Goal: Use online tool/utility: Utilize a website feature to perform a specific function

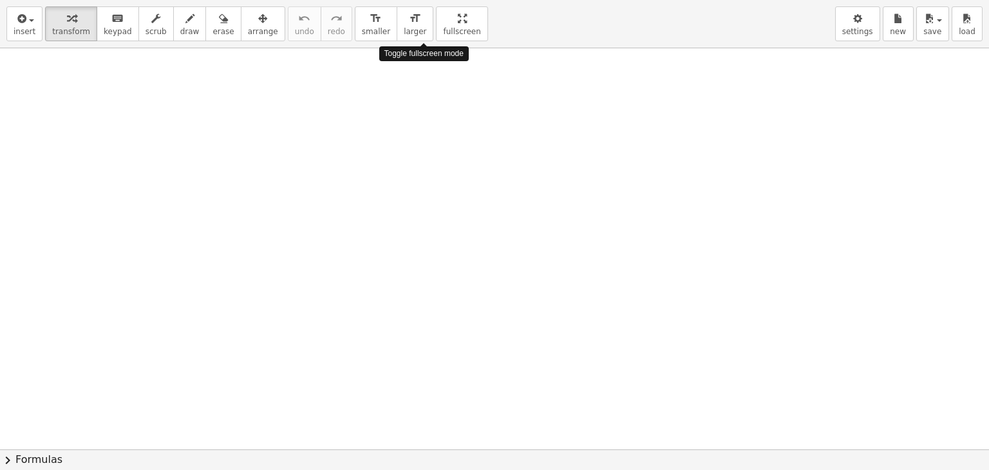
click at [424, 117] on div "insert select one: Math Expression Function Text Youtube Video Graphing Geometr…" at bounding box center [494, 235] width 989 height 470
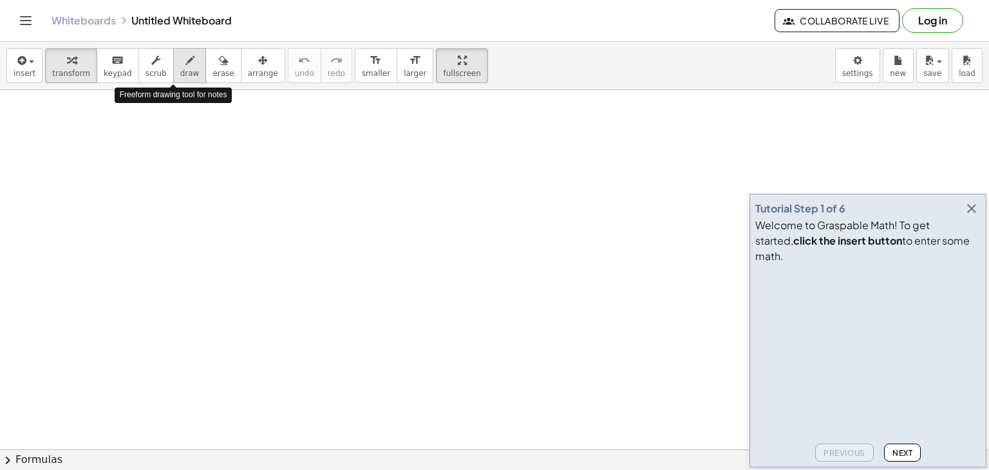
click at [184, 66] on button "draw" at bounding box center [189, 65] width 33 height 35
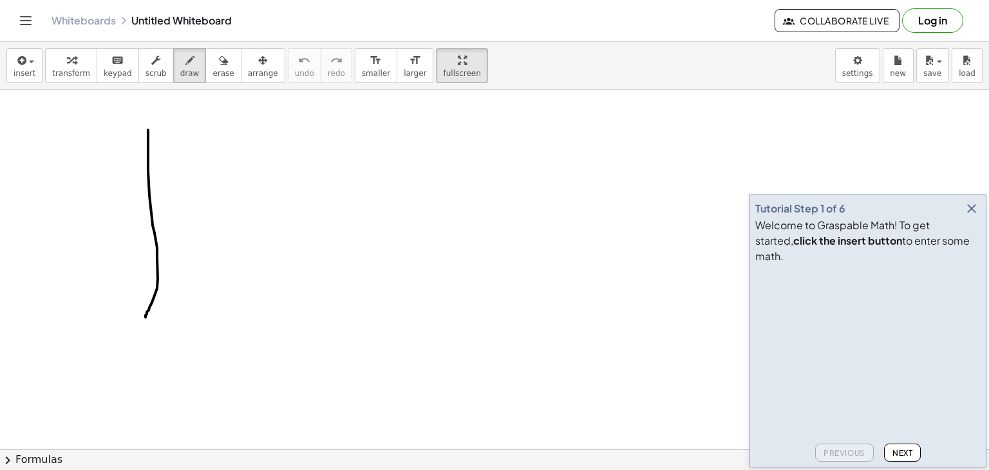
drag, startPoint x: 148, startPoint y: 129, endPoint x: 145, endPoint y: 317, distance: 187.3
drag, startPoint x: 109, startPoint y: 301, endPoint x: 397, endPoint y: 306, distance: 287.8
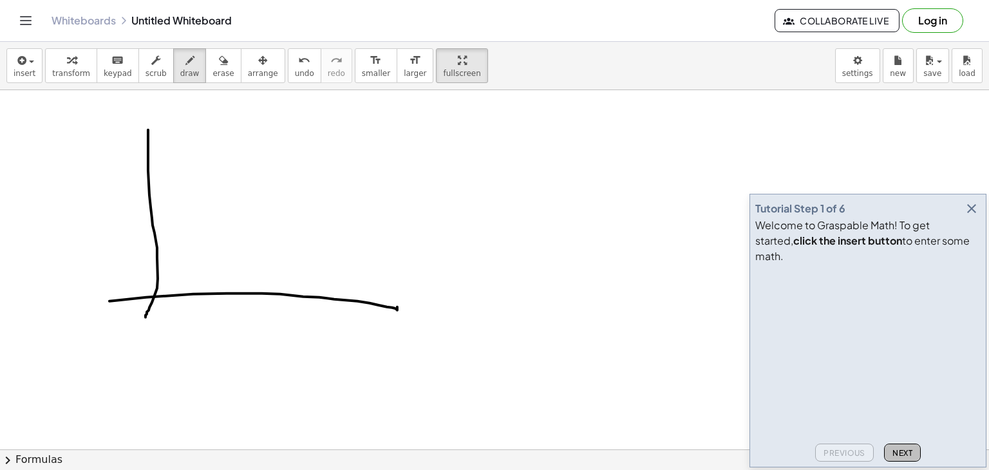
click at [903, 449] on span "Next" at bounding box center [902, 453] width 20 height 10
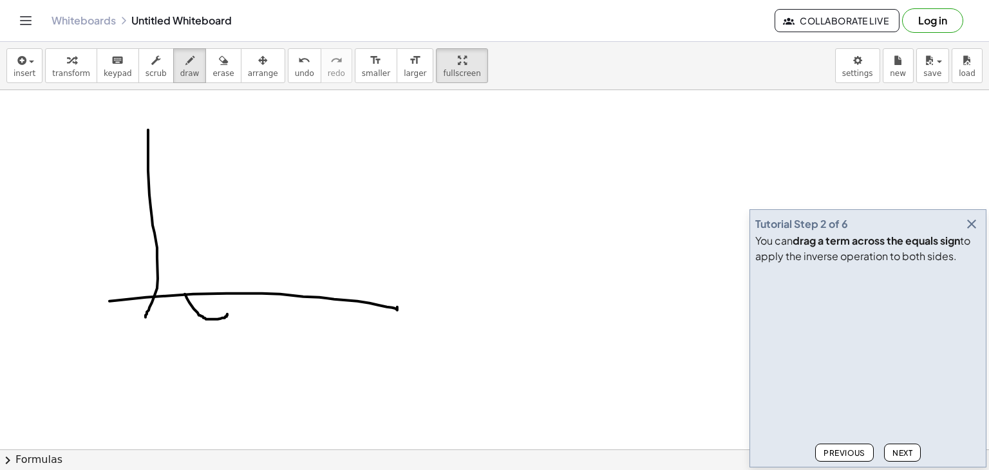
drag, startPoint x: 185, startPoint y: 293, endPoint x: 227, endPoint y: 312, distance: 46.4
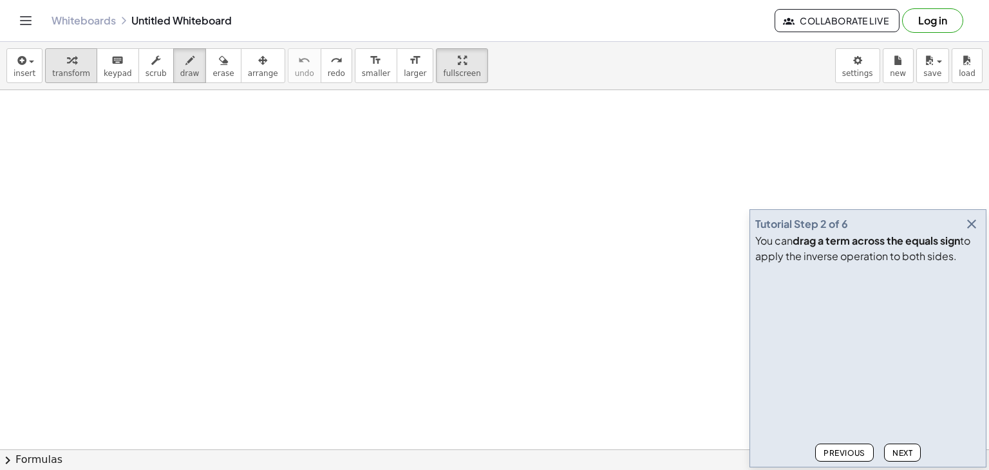
click at [63, 76] on span "transform" at bounding box center [71, 73] width 38 height 9
drag, startPoint x: 89, startPoint y: 153, endPoint x: 92, endPoint y: 210, distance: 58.0
click at [183, 67] on button "draw" at bounding box center [189, 65] width 33 height 35
drag, startPoint x: 62, startPoint y: 142, endPoint x: 67, endPoint y: 198, distance: 56.9
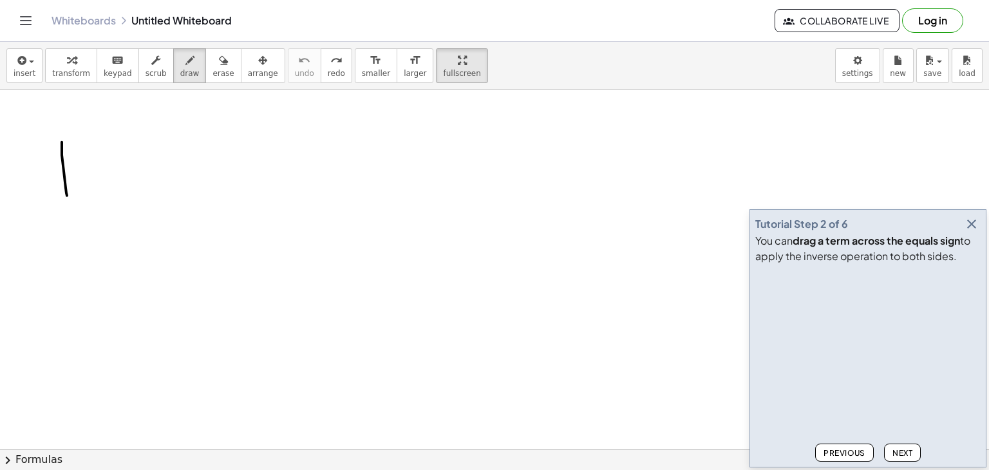
drag, startPoint x: 130, startPoint y: 156, endPoint x: 130, endPoint y: 191, distance: 34.8
drag, startPoint x: 126, startPoint y: 176, endPoint x: 147, endPoint y: 176, distance: 20.6
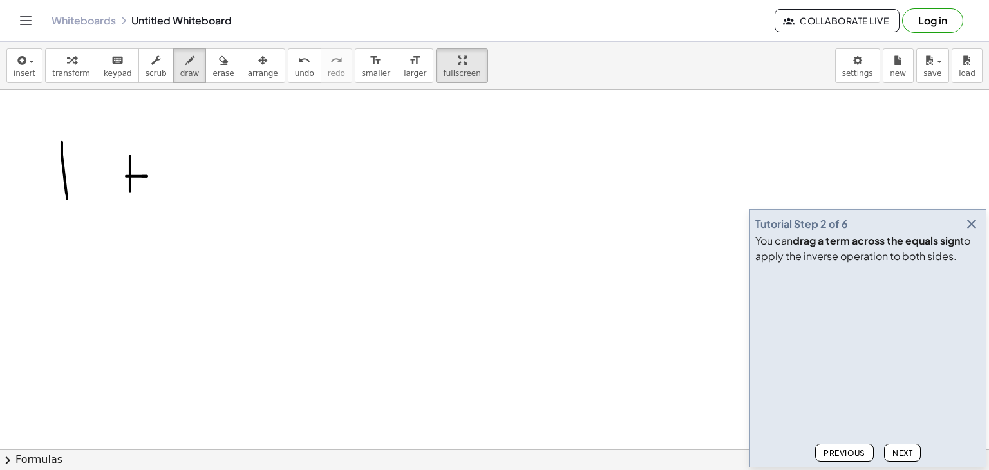
drag, startPoint x: 162, startPoint y: 155, endPoint x: 223, endPoint y: 192, distance: 72.2
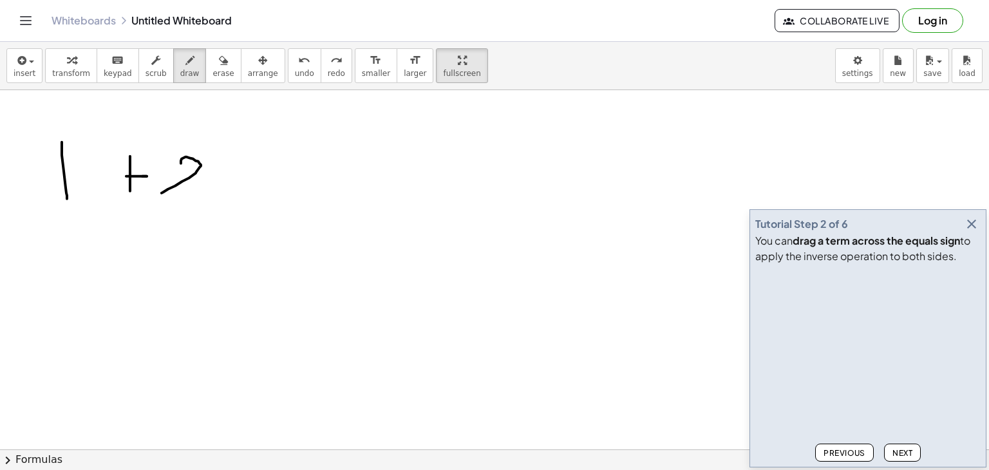
drag, startPoint x: 181, startPoint y: 163, endPoint x: 194, endPoint y: 192, distance: 32.3
drag, startPoint x: 209, startPoint y: 165, endPoint x: 259, endPoint y: 174, distance: 51.0
drag, startPoint x: 279, startPoint y: 162, endPoint x: 306, endPoint y: 160, distance: 27.1
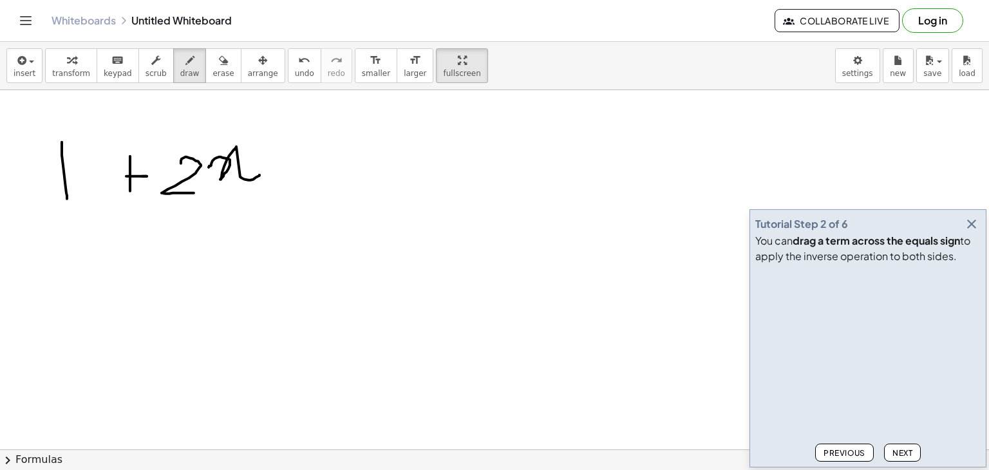
drag, startPoint x: 289, startPoint y: 172, endPoint x: 322, endPoint y: 166, distance: 33.3
drag, startPoint x: 335, startPoint y: 131, endPoint x: 340, endPoint y: 180, distance: 49.2
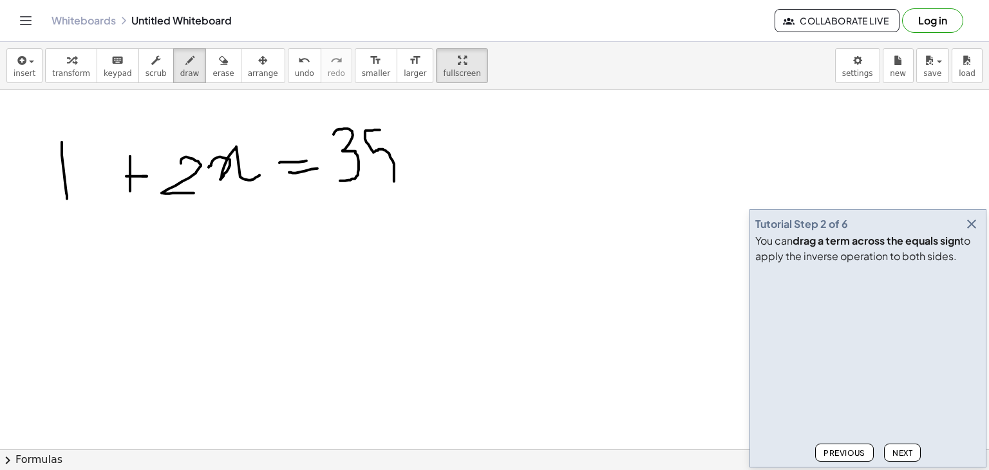
drag, startPoint x: 380, startPoint y: 129, endPoint x: 376, endPoint y: 186, distance: 56.8
click at [74, 70] on span "transform" at bounding box center [71, 73] width 38 height 9
drag, startPoint x: 180, startPoint y: 178, endPoint x: 194, endPoint y: 208, distance: 33.1
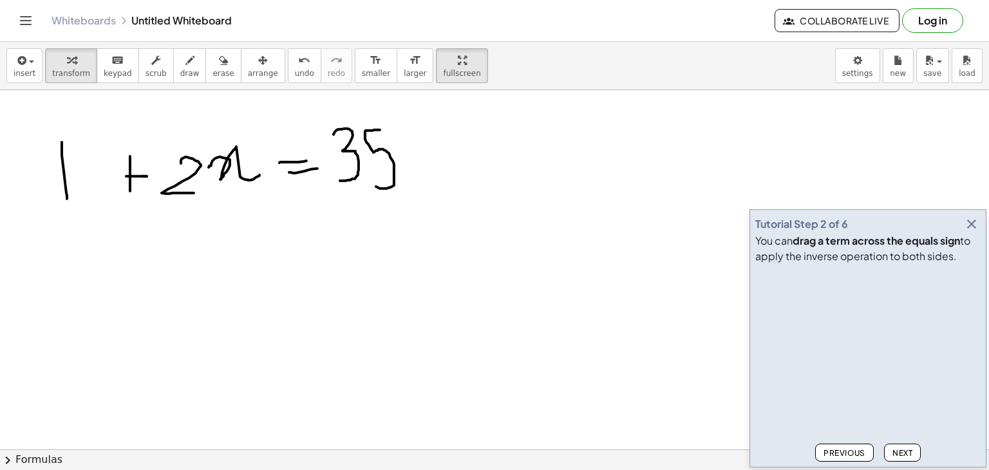
drag, startPoint x: 187, startPoint y: 172, endPoint x: 185, endPoint y: 196, distance: 23.8
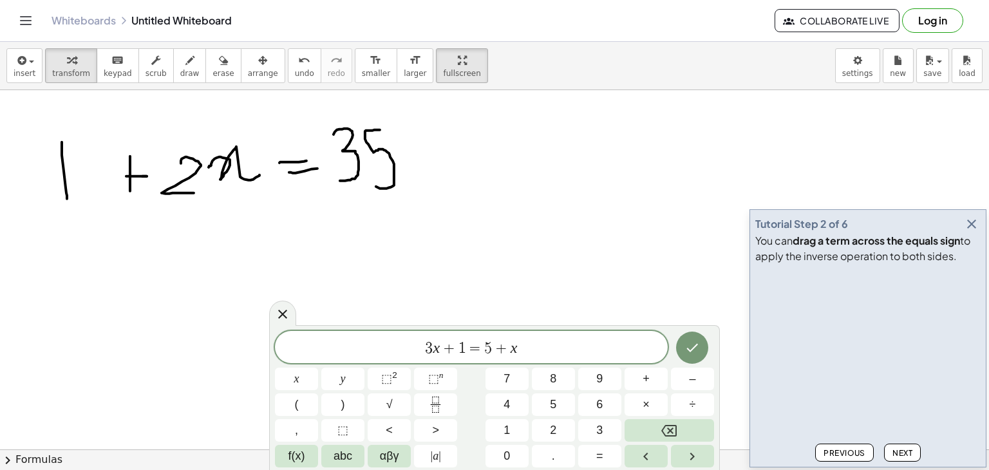
drag, startPoint x: 191, startPoint y: 152, endPoint x: 192, endPoint y: 174, distance: 21.9
drag, startPoint x: 533, startPoint y: 346, endPoint x: 364, endPoint y: 348, distance: 169.3
click at [364, 348] on span "3 x + 1 = 5 + x" at bounding box center [471, 348] width 393 height 18
click at [698, 354] on icon "Done" at bounding box center [691, 347] width 15 height 15
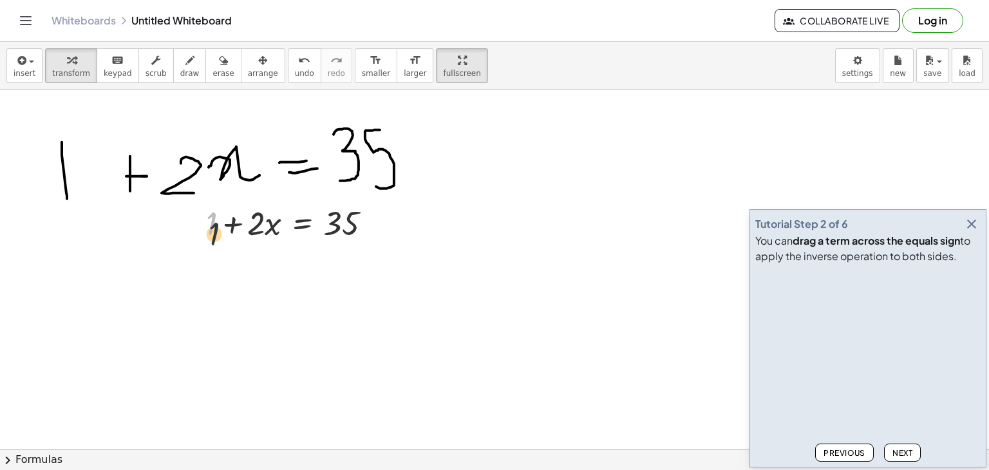
drag, startPoint x: 209, startPoint y: 222, endPoint x: 214, endPoint y: 258, distance: 36.5
drag, startPoint x: 214, startPoint y: 258, endPoint x: 223, endPoint y: 263, distance: 9.8
drag, startPoint x: 212, startPoint y: 223, endPoint x: 398, endPoint y: 227, distance: 186.1
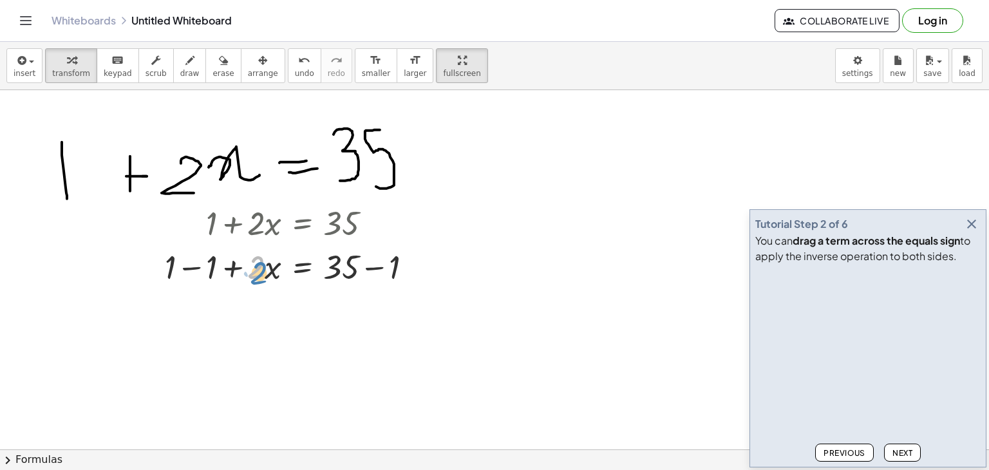
click at [263, 276] on div at bounding box center [293, 266] width 270 height 44
drag, startPoint x: 337, startPoint y: 275, endPoint x: 349, endPoint y: 326, distance: 52.8
click at [301, 304] on icon at bounding box center [303, 299] width 12 height 11
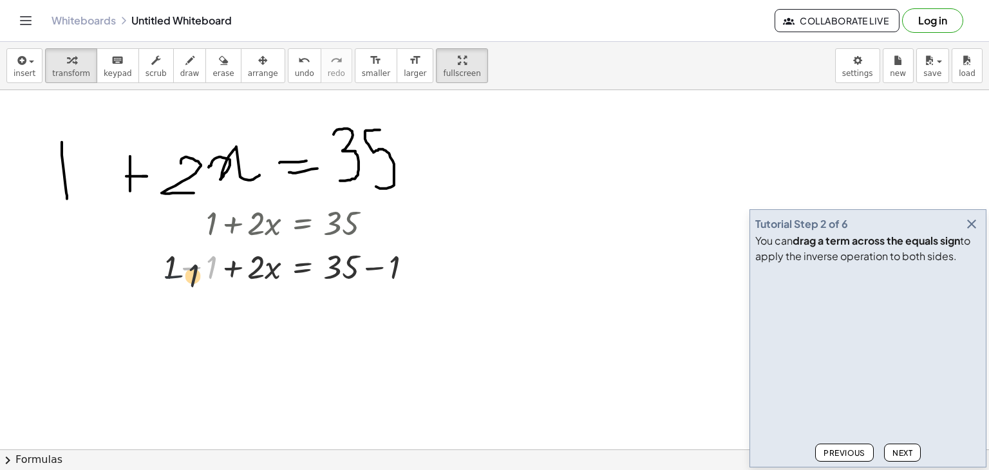
drag, startPoint x: 203, startPoint y: 268, endPoint x: 182, endPoint y: 277, distance: 23.3
click at [182, 277] on div at bounding box center [293, 266] width 270 height 44
drag, startPoint x: 172, startPoint y: 270, endPoint x: 198, endPoint y: 272, distance: 26.5
click at [198, 272] on div at bounding box center [293, 266] width 270 height 44
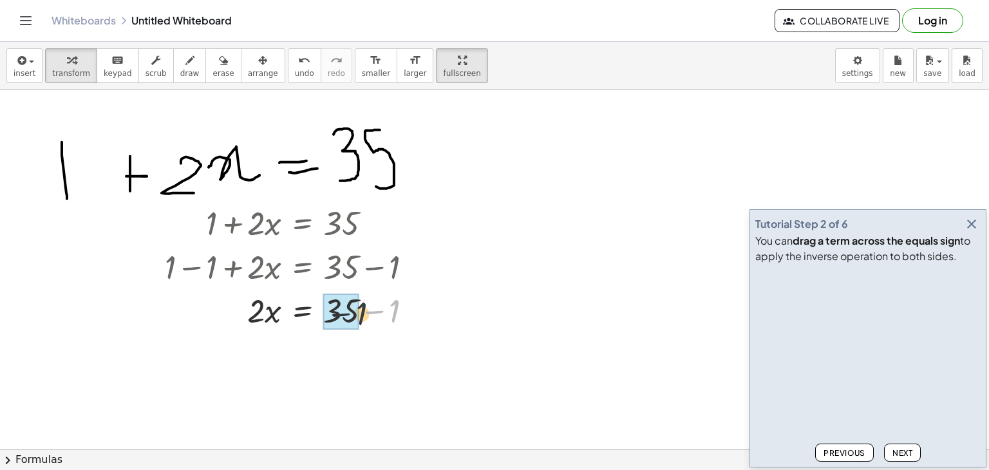
drag, startPoint x: 389, startPoint y: 310, endPoint x: 355, endPoint y: 312, distance: 33.6
drag, startPoint x: 266, startPoint y: 355, endPoint x: 278, endPoint y: 356, distance: 12.3
click at [278, 356] on div at bounding box center [293, 353] width 270 height 44
click at [258, 359] on div at bounding box center [293, 353] width 270 height 44
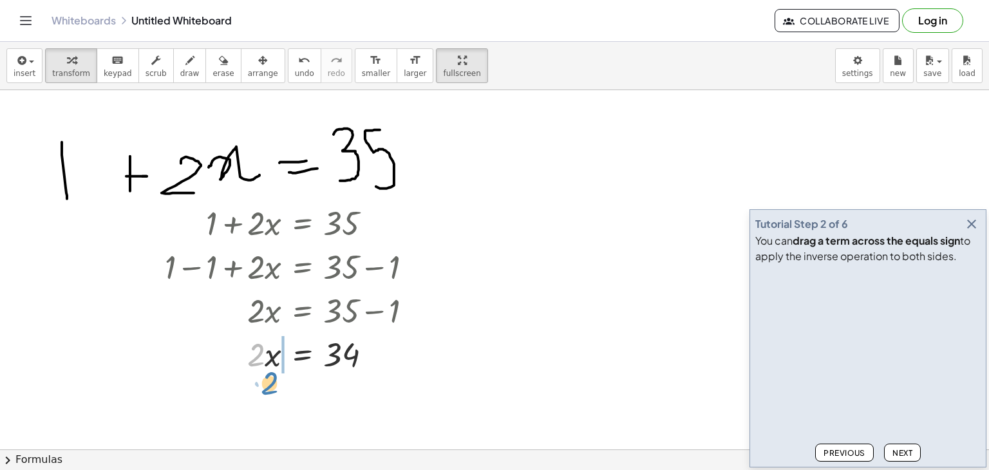
drag, startPoint x: 258, startPoint y: 359, endPoint x: 270, endPoint y: 387, distance: 30.8
drag, startPoint x: 272, startPoint y: 387, endPoint x: 255, endPoint y: 387, distance: 17.4
click at [255, 387] on div at bounding box center [293, 397] width 270 height 44
click at [288, 356] on div at bounding box center [293, 353] width 270 height 44
click at [254, 357] on div at bounding box center [293, 353] width 270 height 44
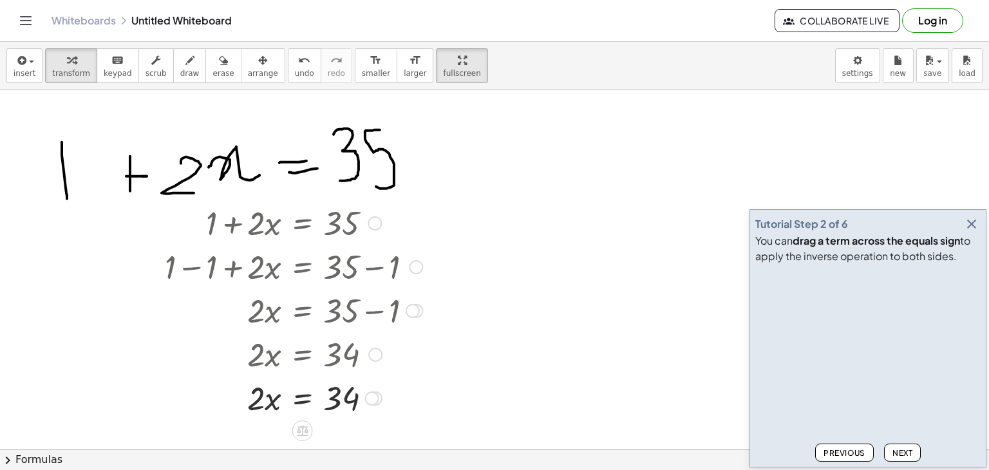
click at [256, 357] on div at bounding box center [293, 353] width 270 height 44
click at [374, 355] on div at bounding box center [375, 355] width 14 height 14
click at [374, 355] on div "Go back to this line Copy line as LaTeX Copy derivation as LaTeX" at bounding box center [375, 355] width 14 height 14
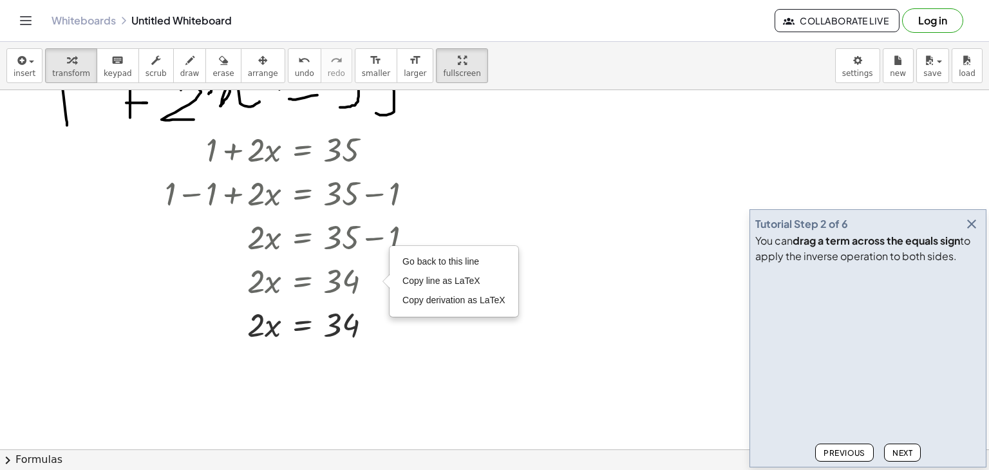
scroll to position [125, 0]
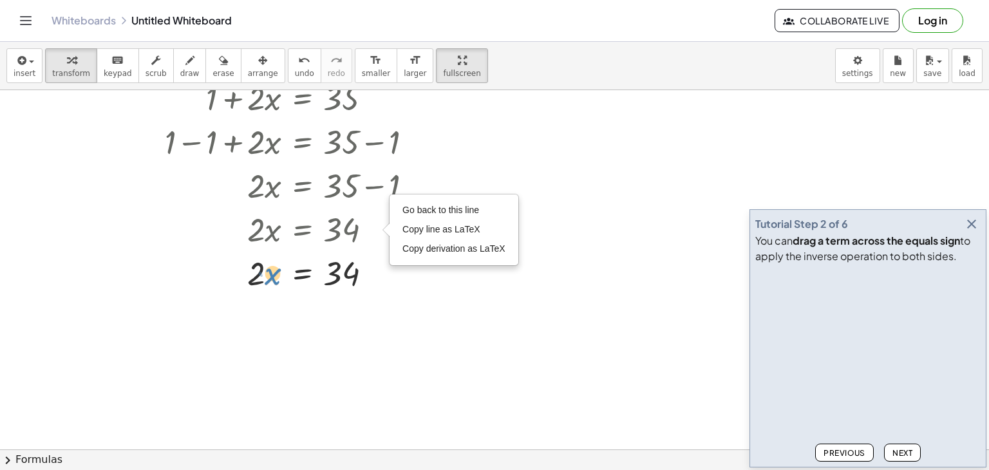
click at [268, 286] on div at bounding box center [293, 272] width 270 height 44
click at [372, 275] on div at bounding box center [372, 273] width 14 height 14
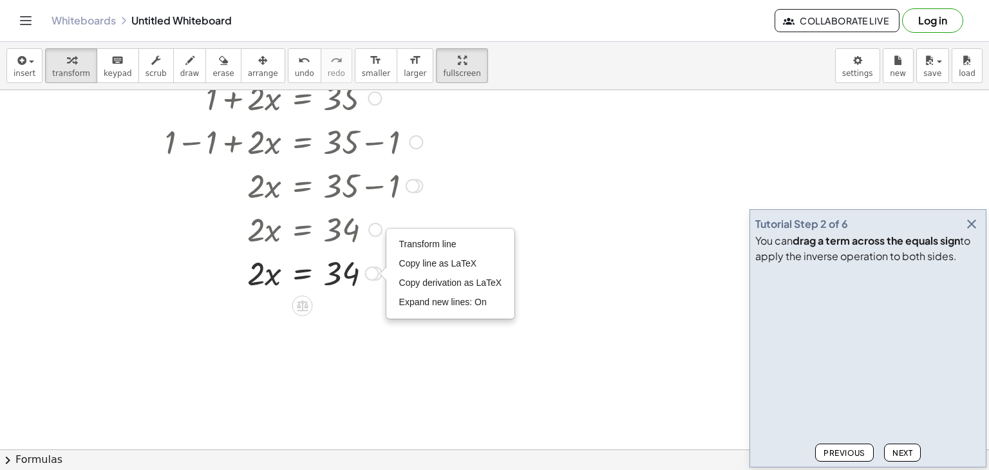
click at [372, 275] on div "Transform line Copy line as LaTeX Copy derivation as LaTeX Expand new lines: On" at bounding box center [372, 273] width 14 height 14
click at [293, 270] on div at bounding box center [293, 272] width 270 height 44
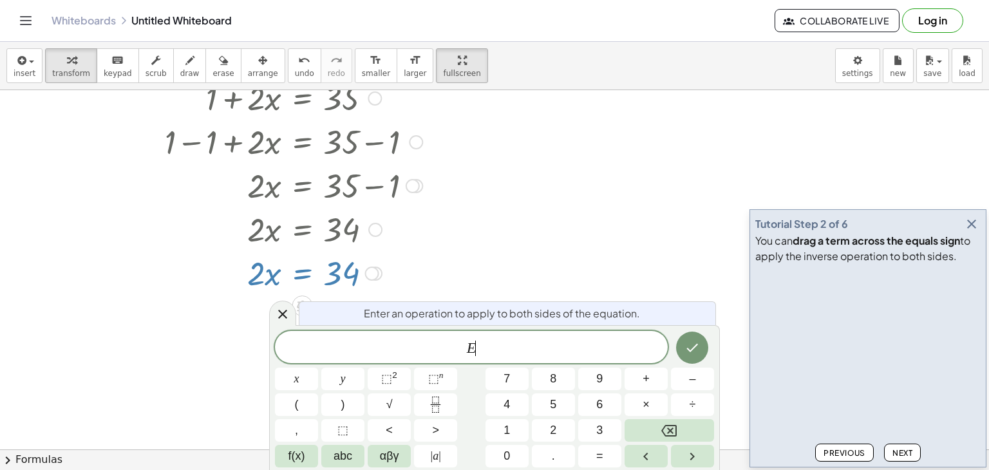
click at [273, 275] on div at bounding box center [293, 272] width 270 height 44
click at [286, 315] on icon at bounding box center [282, 313] width 15 height 15
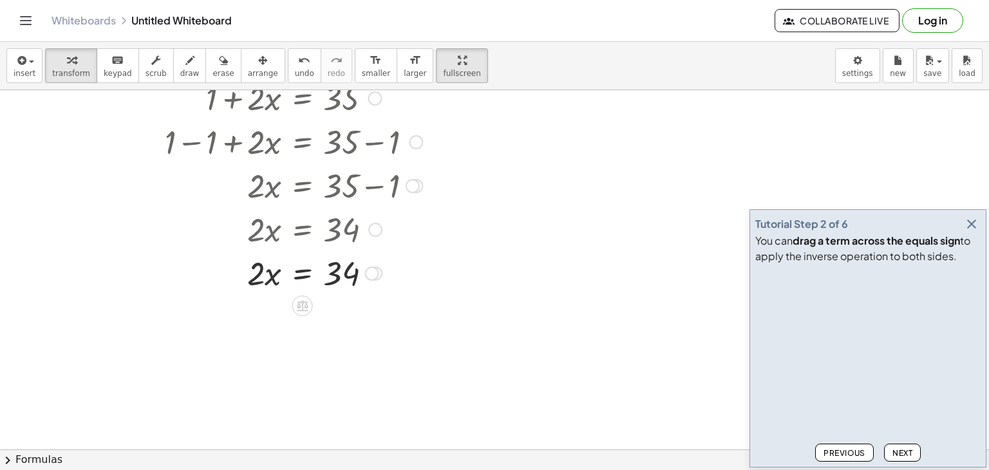
click at [261, 280] on div at bounding box center [293, 272] width 270 height 44
click at [264, 283] on div at bounding box center [293, 272] width 270 height 44
click at [212, 71] on span "erase" at bounding box center [222, 73] width 21 height 9
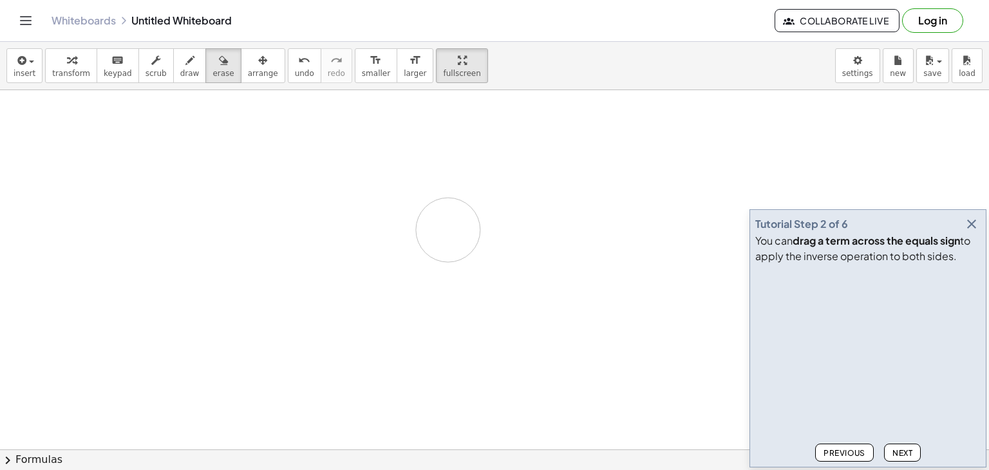
drag, startPoint x: 226, startPoint y: 209, endPoint x: 396, endPoint y: 187, distance: 172.0
click at [359, 196] on div at bounding box center [494, 366] width 989 height 802
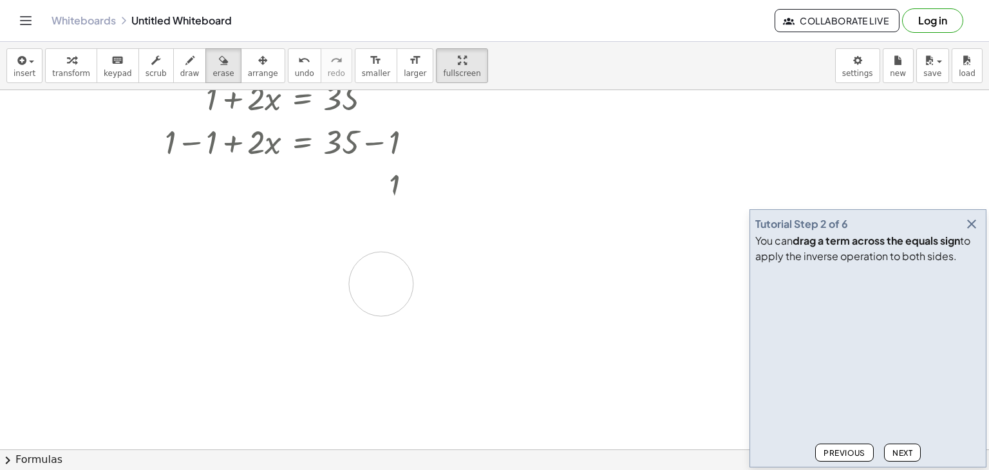
drag, startPoint x: 343, startPoint y: 235, endPoint x: 328, endPoint y: 270, distance: 38.4
click at [324, 286] on div at bounding box center [494, 366] width 989 height 802
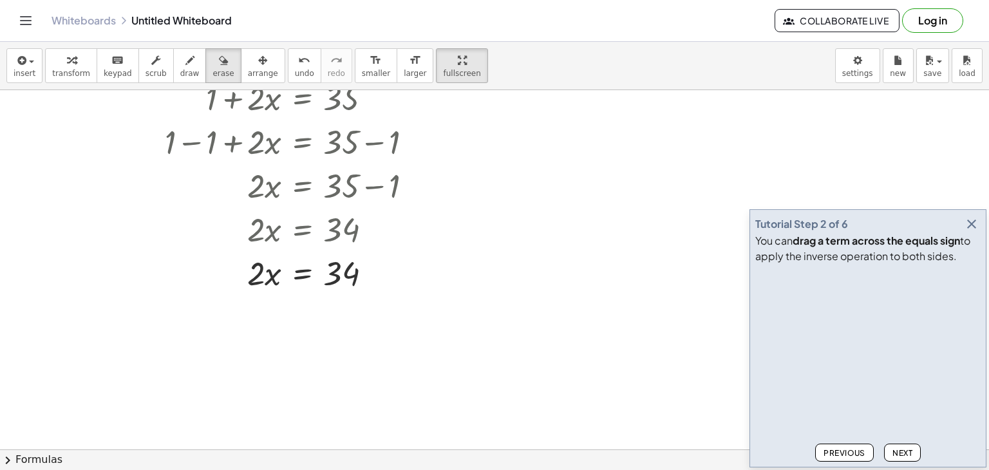
click at [330, 232] on div at bounding box center [494, 366] width 989 height 802
drag, startPoint x: 257, startPoint y: 238, endPoint x: 284, endPoint y: 236, distance: 26.4
click at [283, 236] on div at bounding box center [494, 366] width 989 height 802
click at [287, 236] on div at bounding box center [494, 366] width 989 height 802
click at [296, 237] on div at bounding box center [494, 366] width 989 height 802
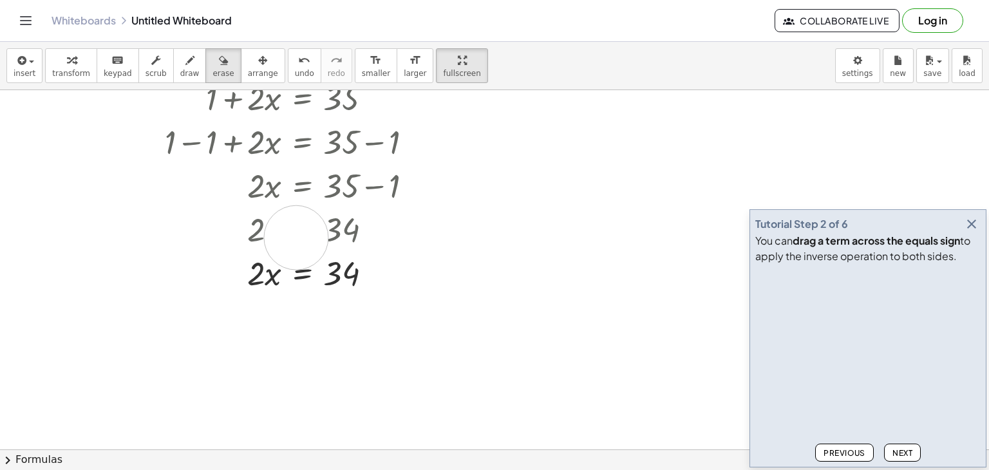
click at [296, 237] on div at bounding box center [494, 366] width 989 height 802
drag, startPoint x: 242, startPoint y: 72, endPoint x: 238, endPoint y: 140, distance: 67.7
click at [248, 72] on span "arrange" at bounding box center [263, 73] width 30 height 9
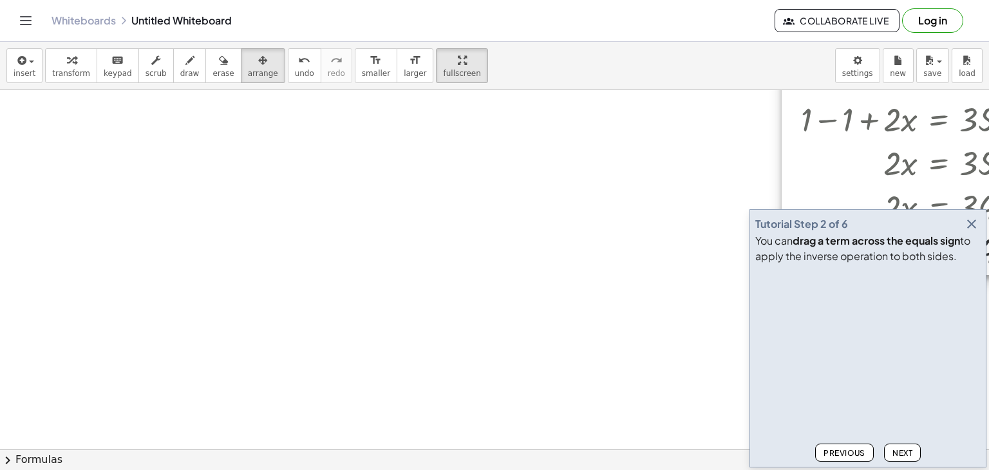
drag, startPoint x: 254, startPoint y: 179, endPoint x: 882, endPoint y: 152, distance: 628.1
click at [882, 152] on div at bounding box center [924, 162] width 286 height 225
click at [59, 79] on button "transform" at bounding box center [71, 65] width 52 height 35
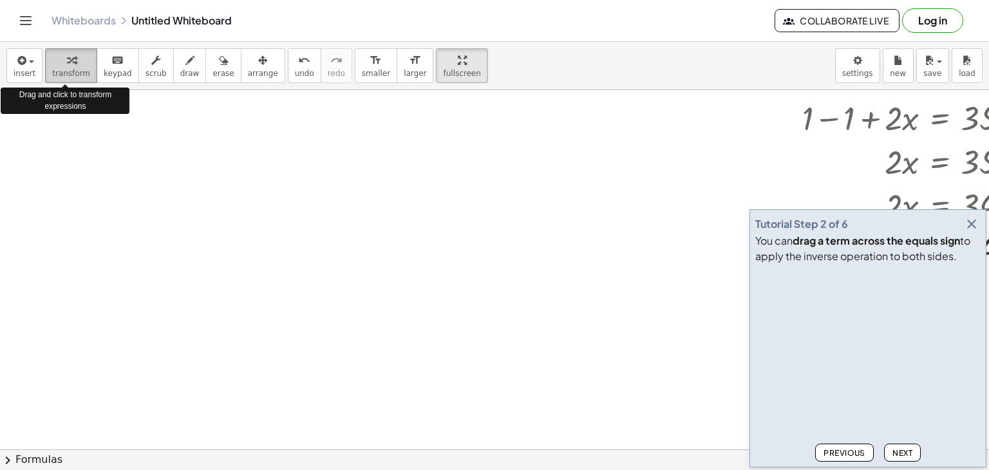
click at [64, 79] on button "transform" at bounding box center [71, 65] width 52 height 35
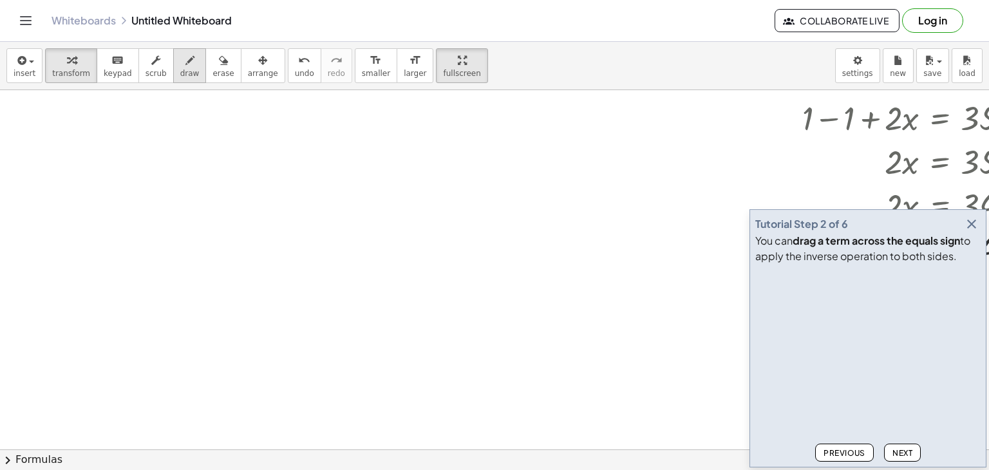
click at [180, 74] on span "draw" at bounding box center [189, 73] width 19 height 9
drag, startPoint x: 111, startPoint y: 133, endPoint x: 93, endPoint y: 326, distance: 193.3
click at [93, 326] on div at bounding box center [536, 366] width 1073 height 802
drag, startPoint x: 105, startPoint y: 149, endPoint x: 119, endPoint y: 147, distance: 14.2
click at [119, 147] on div at bounding box center [536, 366] width 1073 height 802
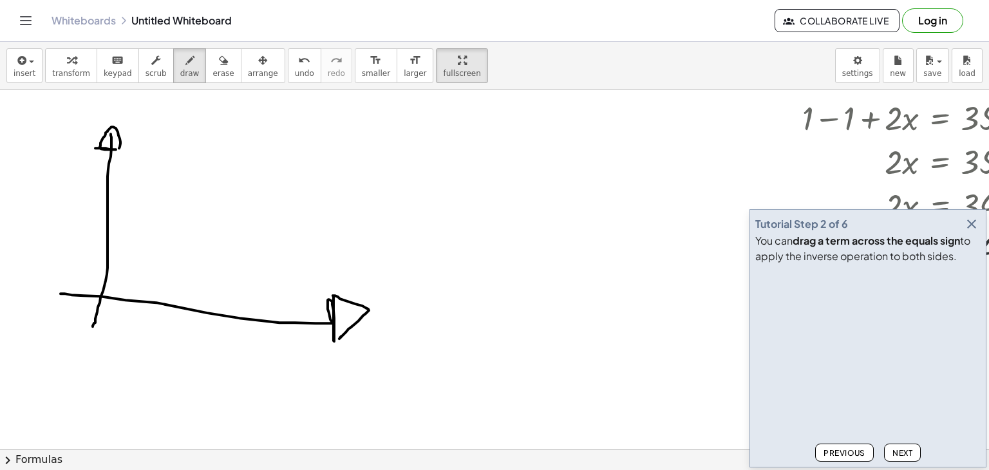
drag, startPoint x: 61, startPoint y: 293, endPoint x: 339, endPoint y: 338, distance: 282.3
click at [339, 338] on div at bounding box center [536, 366] width 1073 height 802
click at [71, 69] on span "transform" at bounding box center [71, 73] width 38 height 9
click at [107, 161] on div at bounding box center [536, 366] width 1073 height 802
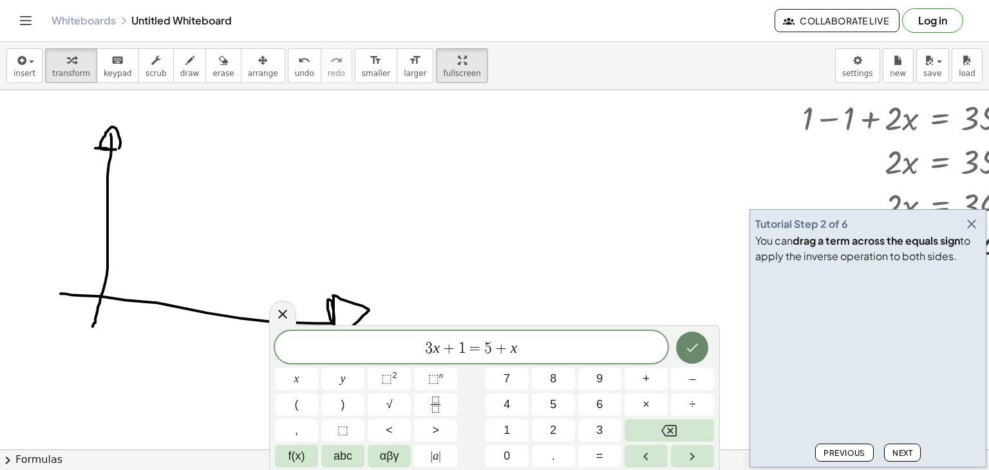
click at [695, 349] on icon "Done" at bounding box center [691, 347] width 15 height 15
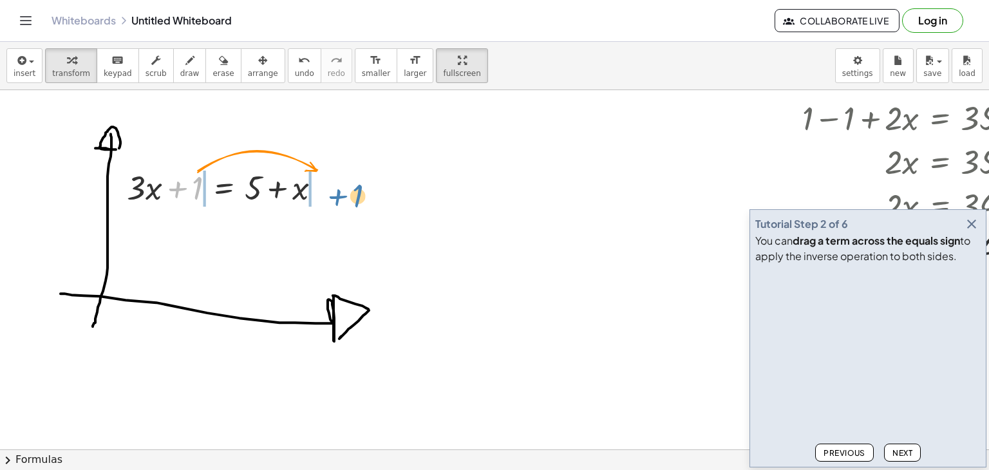
drag, startPoint x: 198, startPoint y: 189, endPoint x: 357, endPoint y: 199, distance: 158.6
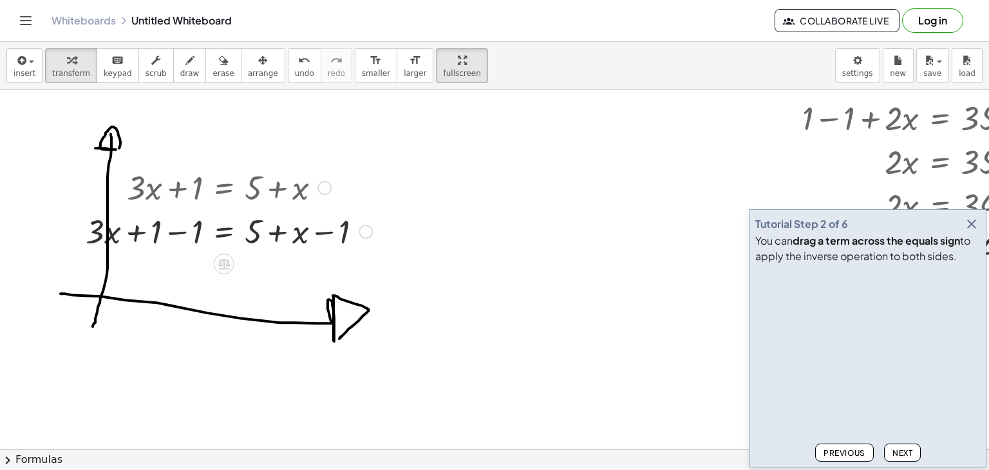
click at [185, 230] on div at bounding box center [228, 231] width 299 height 44
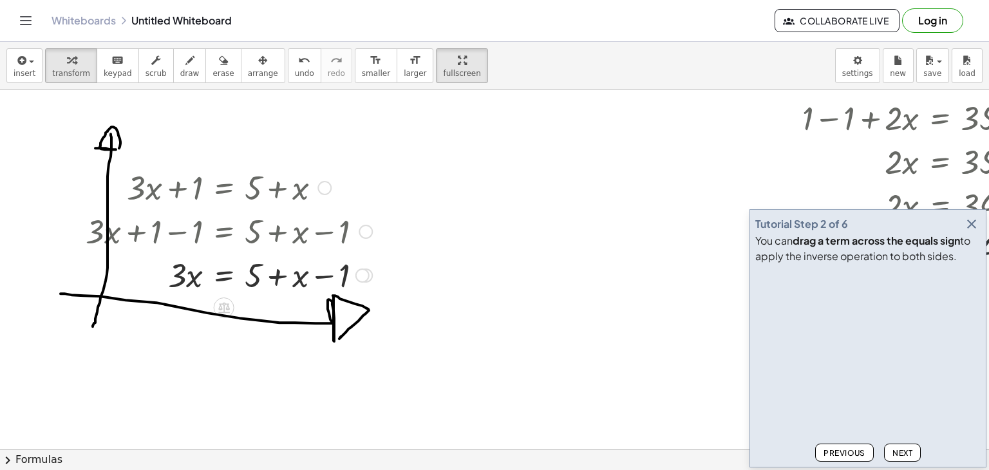
click at [340, 277] on div at bounding box center [228, 274] width 299 height 44
drag, startPoint x: 302, startPoint y: 281, endPoint x: 201, endPoint y: 277, distance: 101.1
click at [201, 277] on div at bounding box center [228, 274] width 299 height 44
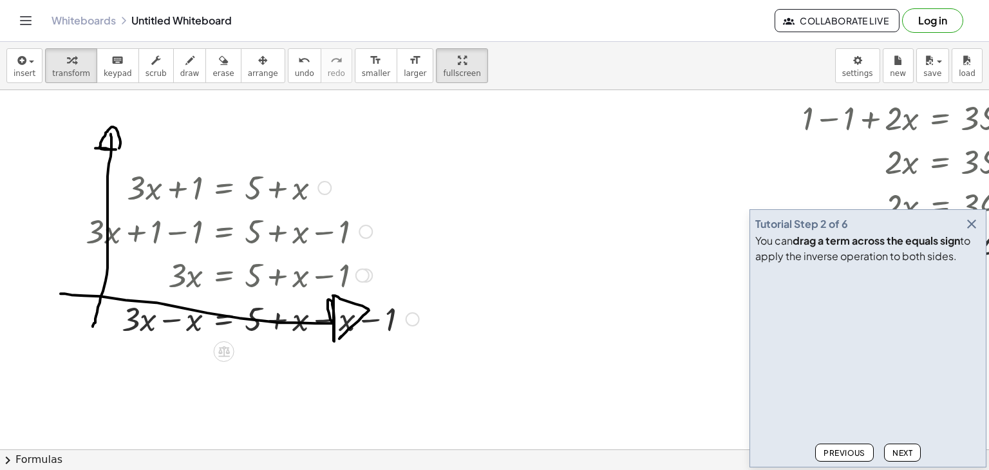
click at [304, 323] on div at bounding box center [252, 318] width 346 height 44
click at [301, 328] on div at bounding box center [252, 318] width 346 height 44
drag, startPoint x: 335, startPoint y: 335, endPoint x: 348, endPoint y: 320, distance: 20.1
drag, startPoint x: 147, startPoint y: 371, endPoint x: 192, endPoint y: 371, distance: 45.7
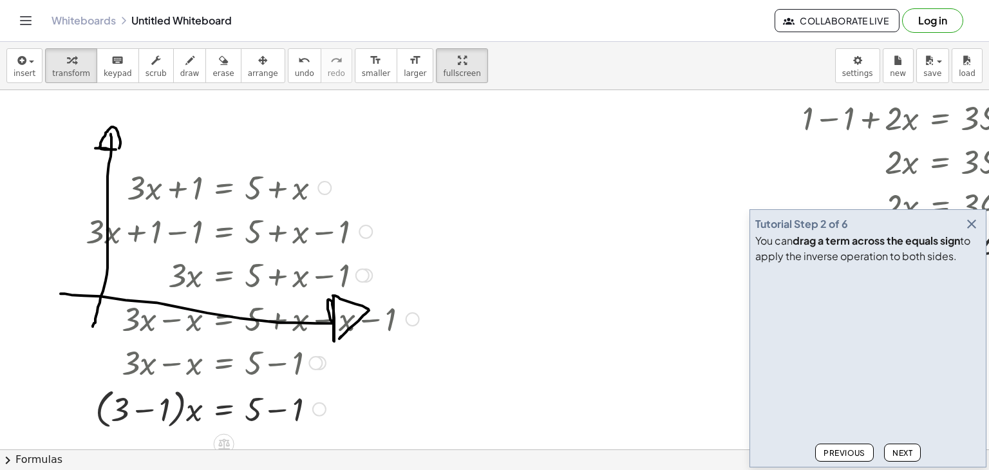
drag, startPoint x: 178, startPoint y: 410, endPoint x: 161, endPoint y: 410, distance: 16.7
click at [161, 410] on div at bounding box center [252, 408] width 346 height 49
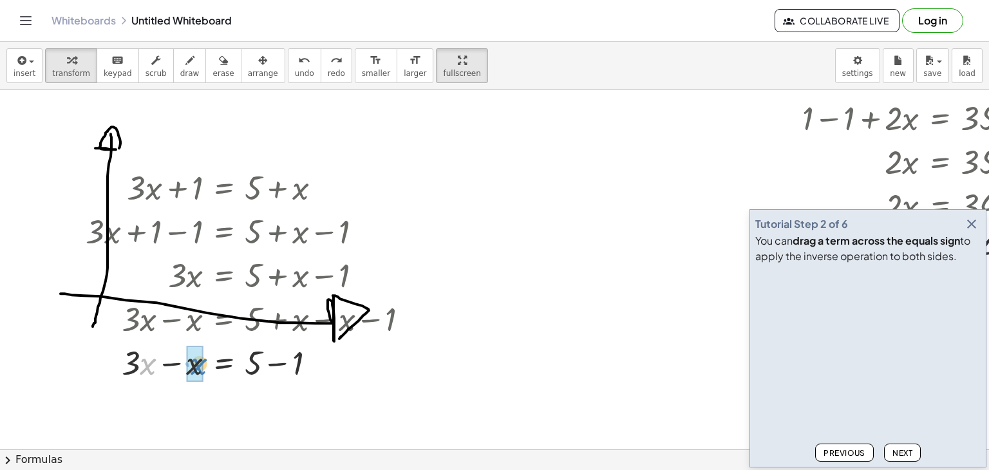
drag, startPoint x: 142, startPoint y: 368, endPoint x: 191, endPoint y: 368, distance: 49.6
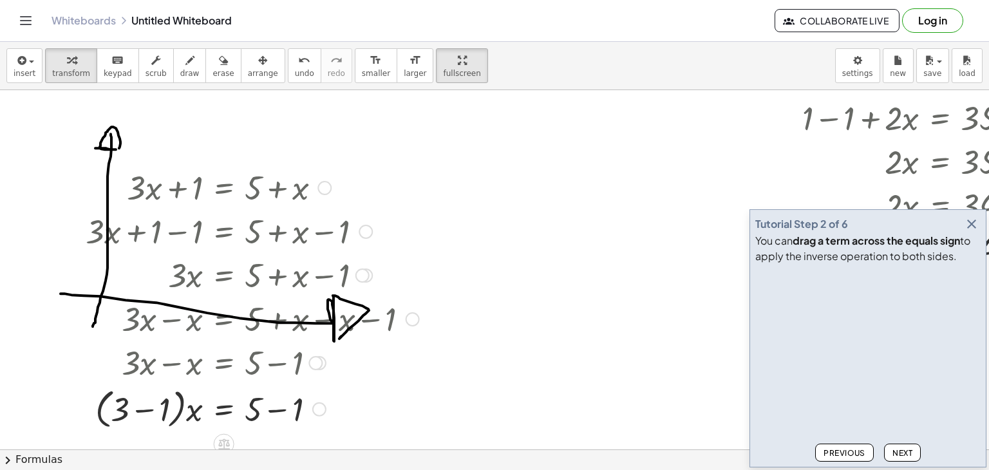
drag, startPoint x: 296, startPoint y: 412, endPoint x: 285, endPoint y: 413, distance: 11.0
click at [285, 413] on div at bounding box center [252, 408] width 346 height 49
click at [277, 414] on div at bounding box center [275, 409] width 14 height 14
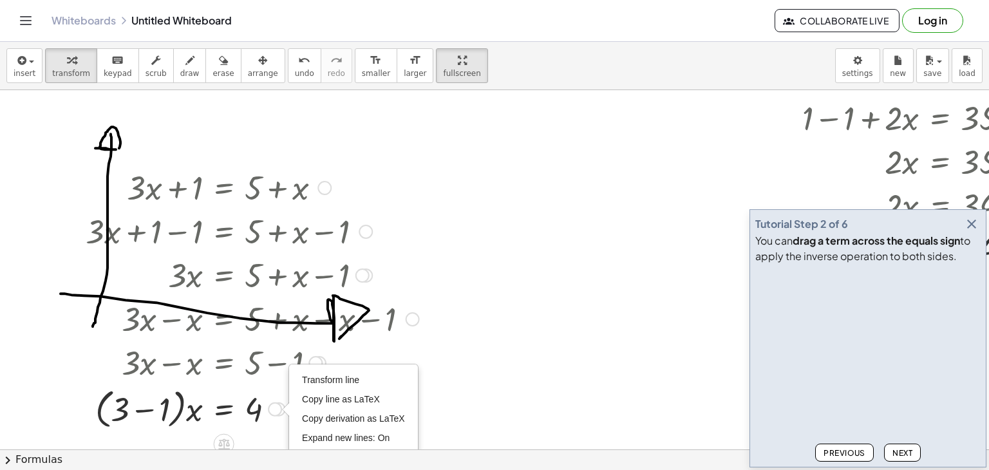
click at [180, 411] on div at bounding box center [252, 408] width 346 height 49
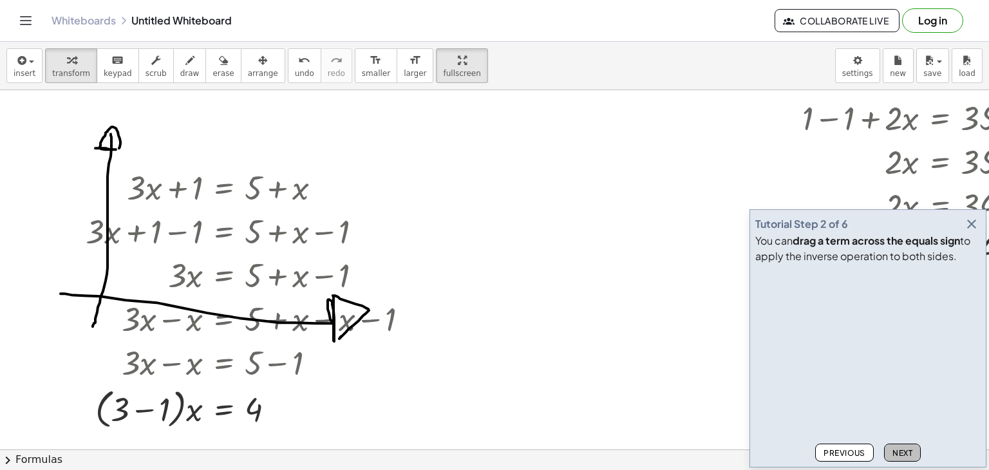
click at [897, 452] on span "Next" at bounding box center [902, 453] width 20 height 10
click at [855, 449] on span "Previous" at bounding box center [844, 453] width 42 height 10
click at [894, 451] on span "Next" at bounding box center [902, 453] width 20 height 10
click at [910, 454] on span "Next" at bounding box center [902, 453] width 20 height 10
click at [909, 454] on span "Next" at bounding box center [902, 453] width 20 height 10
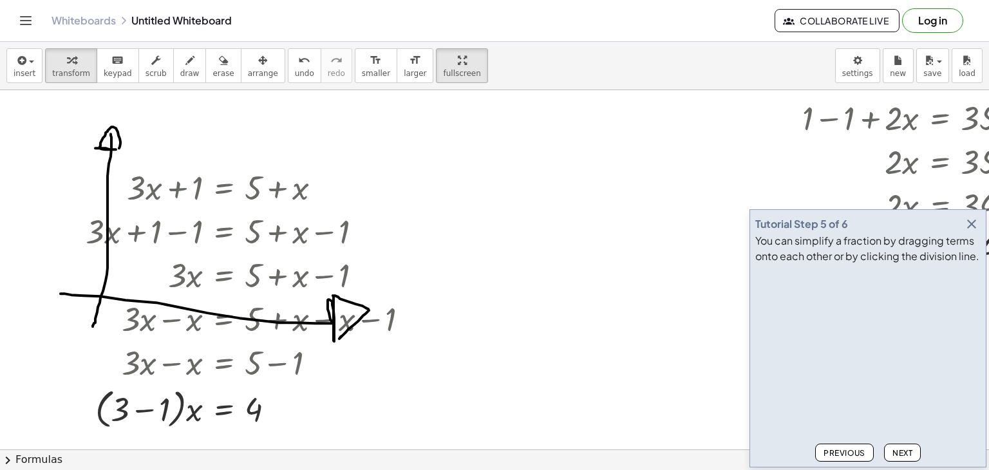
click at [909, 454] on span "Next" at bounding box center [902, 453] width 20 height 10
